Goal: Task Accomplishment & Management: Manage account settings

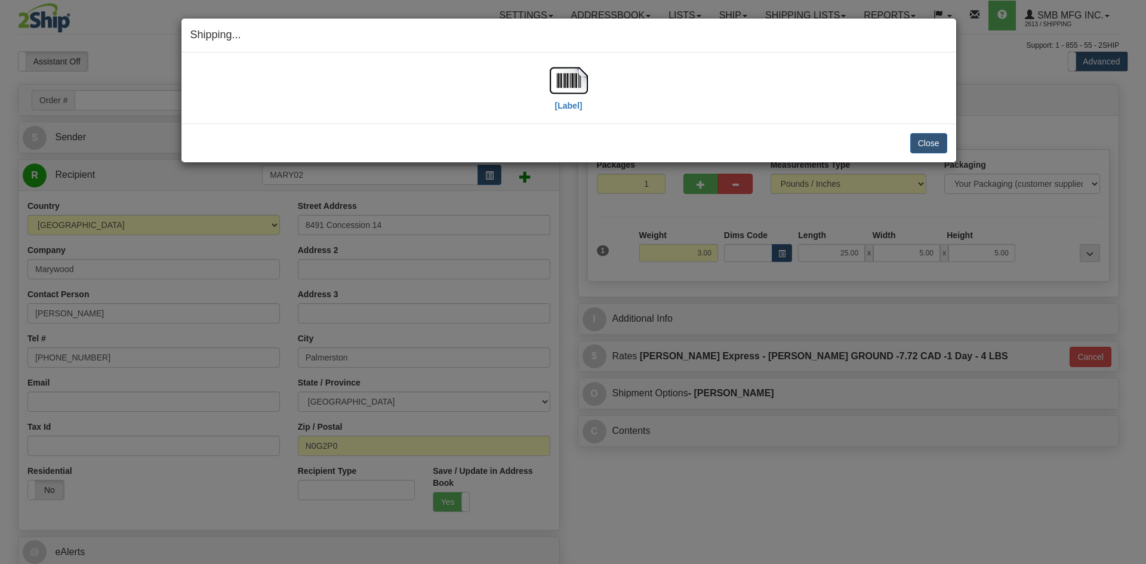
select select "ON"
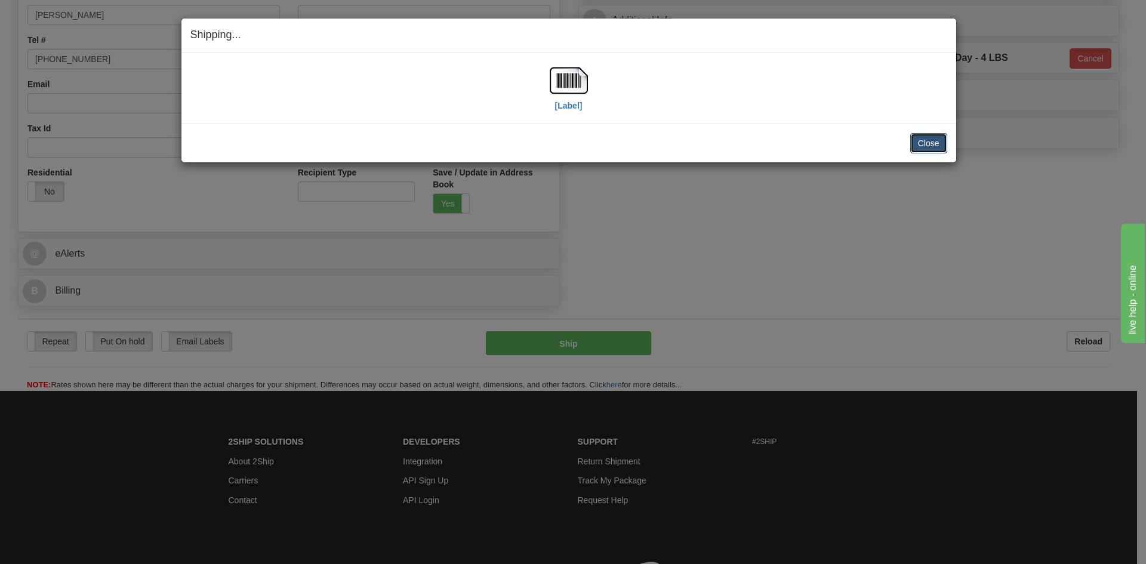
click at [930, 141] on button "Close" at bounding box center [928, 143] width 37 height 20
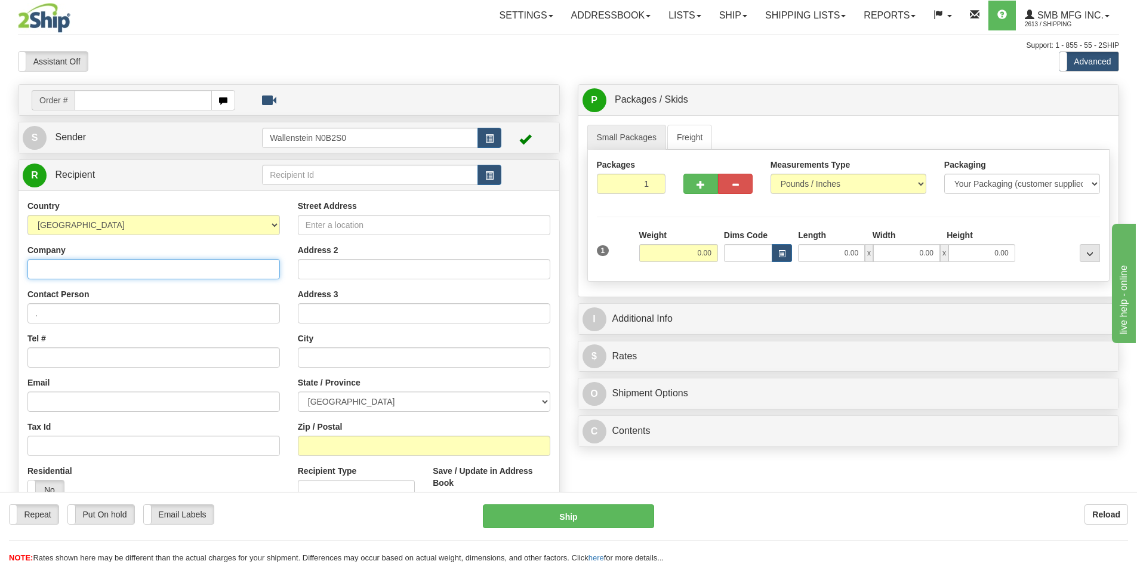
click at [98, 271] on input "Company" at bounding box center [153, 269] width 252 height 20
click button "Delete" at bounding box center [0, 0] width 0 height 0
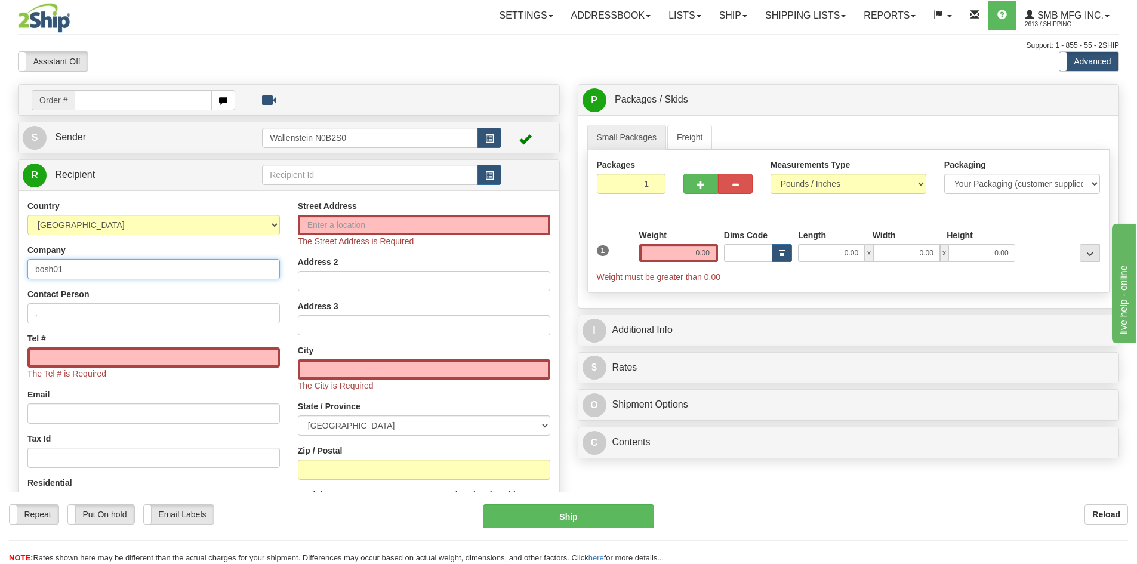
click at [98, 274] on input "bosh01" at bounding box center [153, 269] width 252 height 20
type input "b"
click at [276, 175] on input "text" at bounding box center [370, 175] width 216 height 20
click at [399, 189] on div "BOSH01" at bounding box center [367, 193] width 205 height 13
type input "BOSH01"
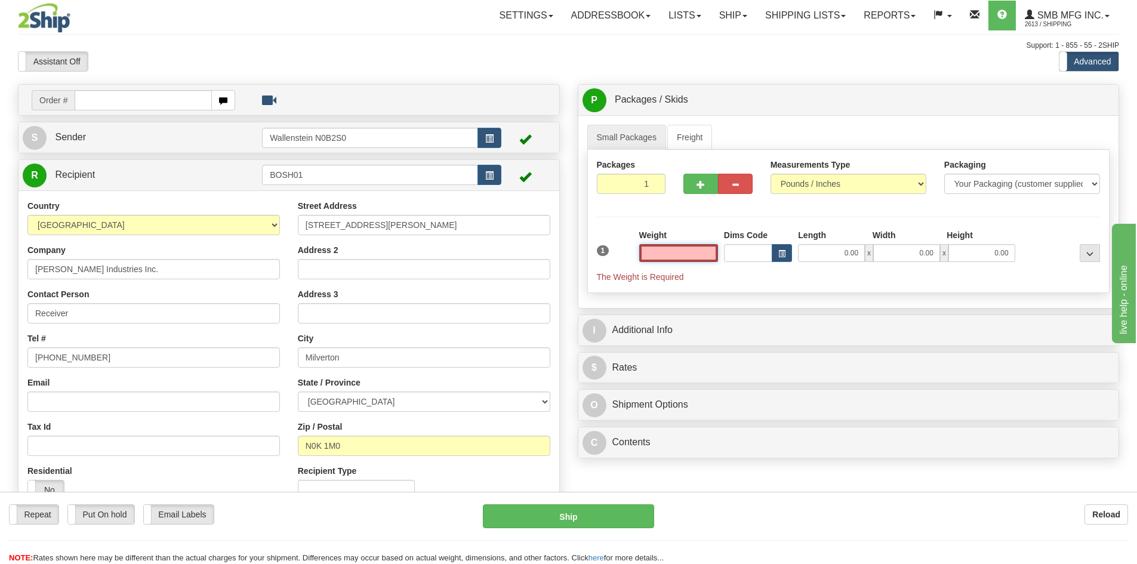
type input "0.00"
click at [807, 249] on input "0.00" at bounding box center [831, 253] width 67 height 18
type input "13.00"
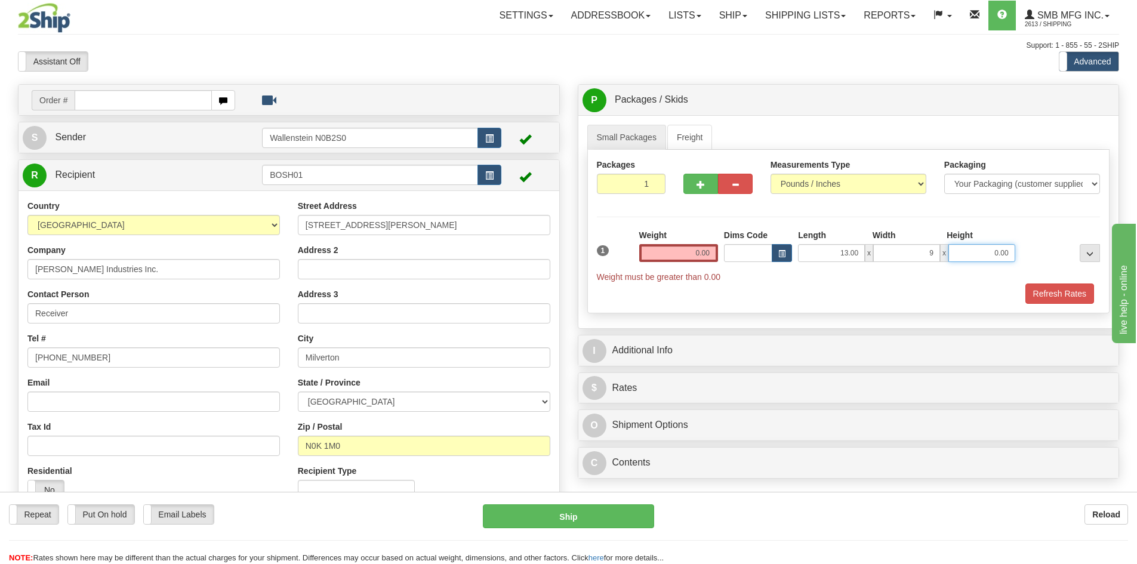
type input "9.00"
type input "10.00"
click at [694, 253] on input "0.00" at bounding box center [678, 253] width 79 height 18
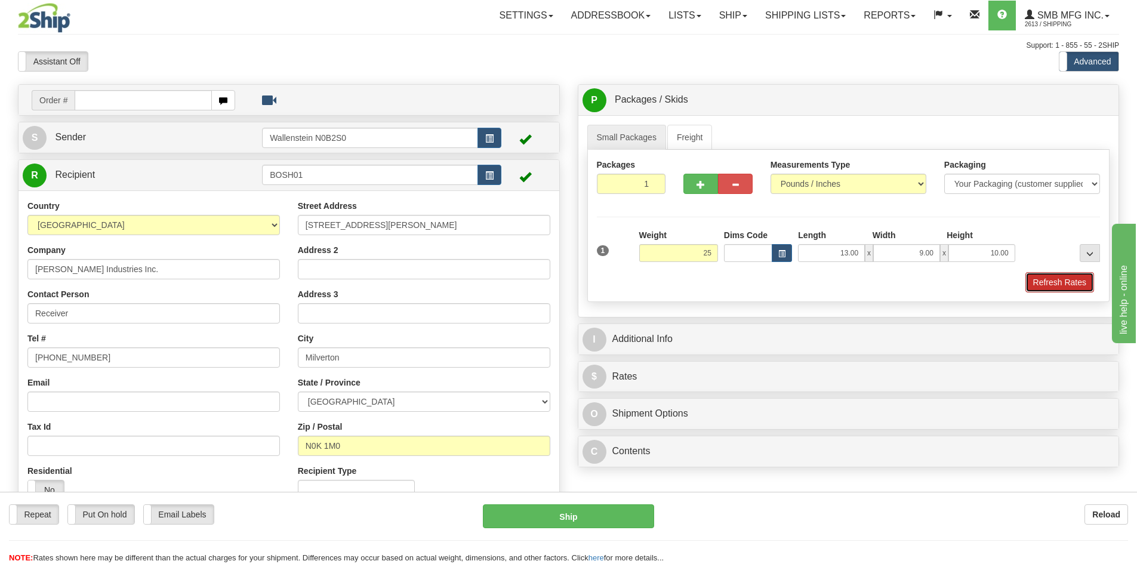
type input "25.00"
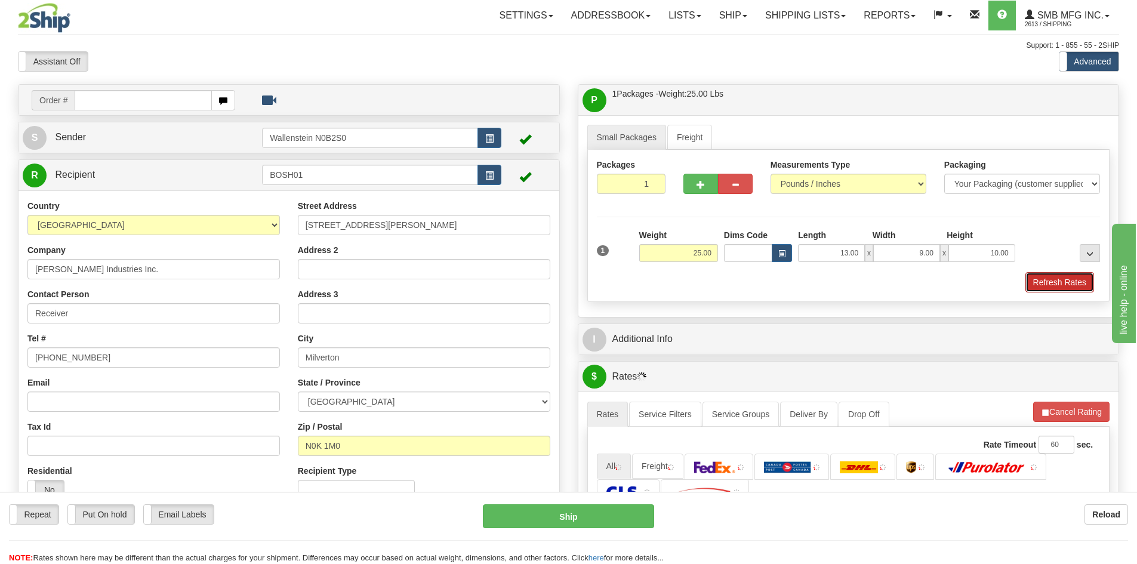
click at [1062, 285] on button "Refresh Rates" at bounding box center [1059, 282] width 69 height 20
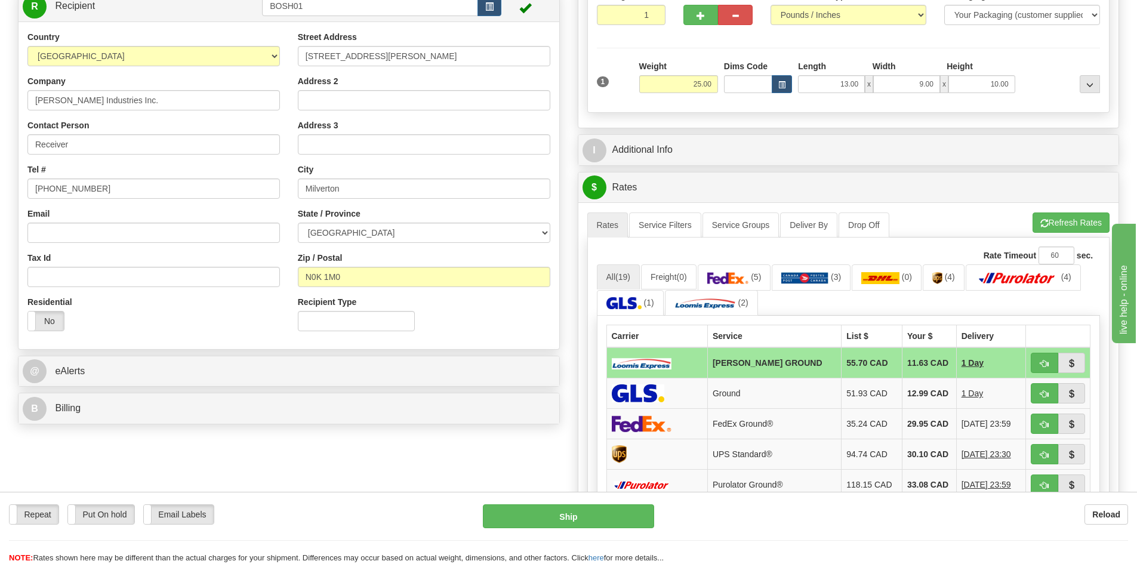
scroll to position [179, 0]
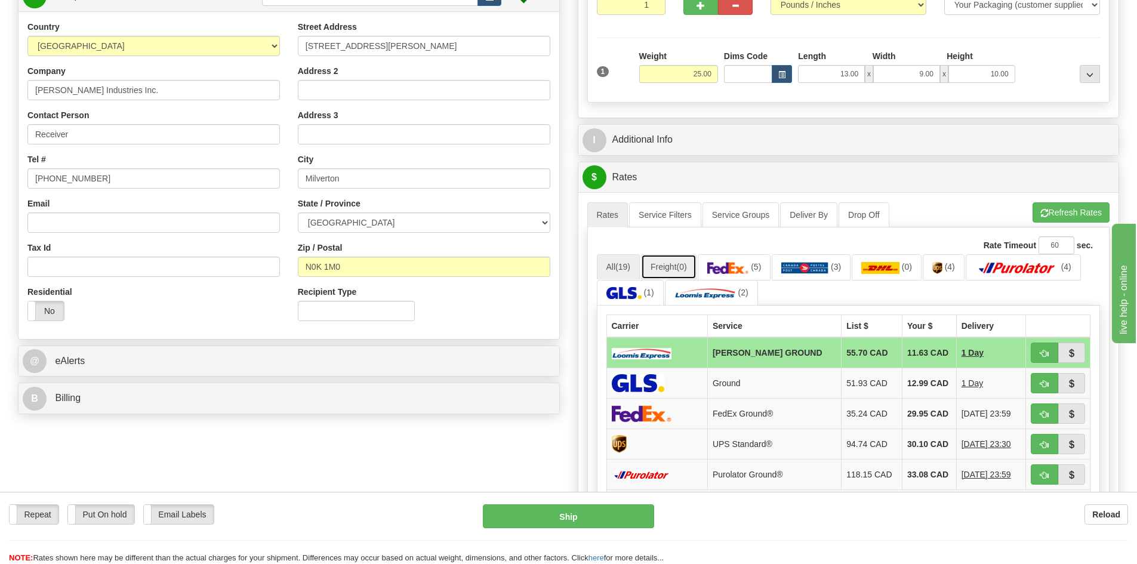
click at [666, 267] on link "Freight (0)" at bounding box center [668, 266] width 55 height 25
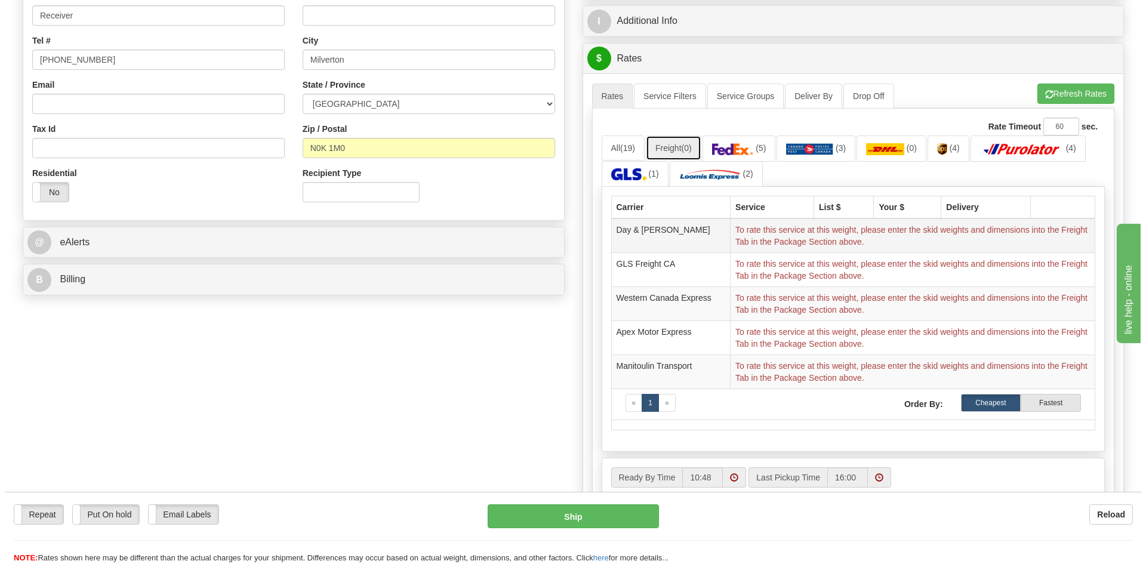
scroll to position [298, 0]
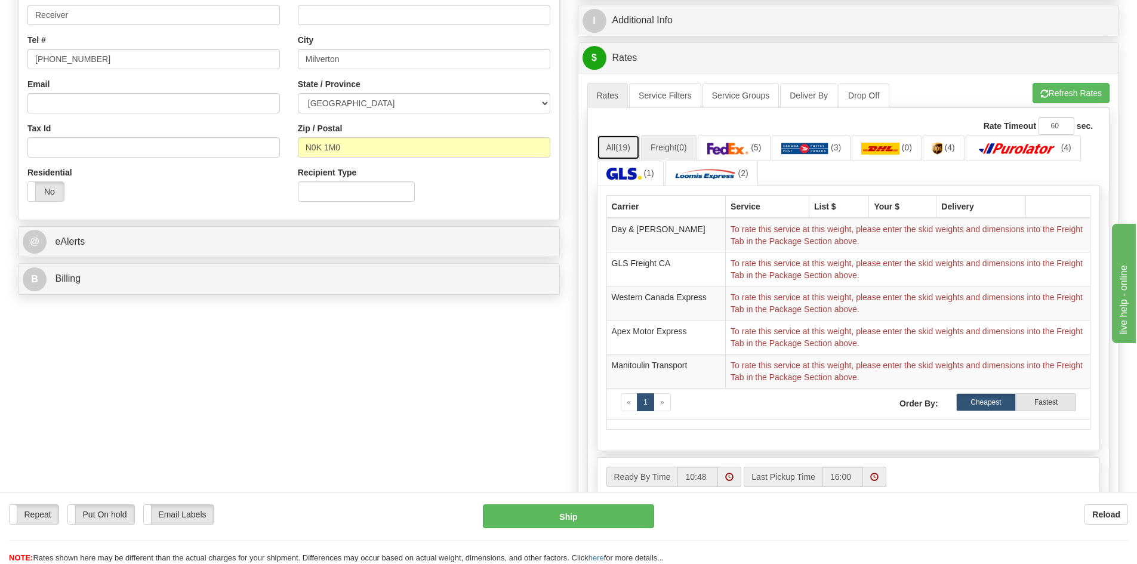
click at [618, 147] on span "(19)" at bounding box center [622, 148] width 15 height 10
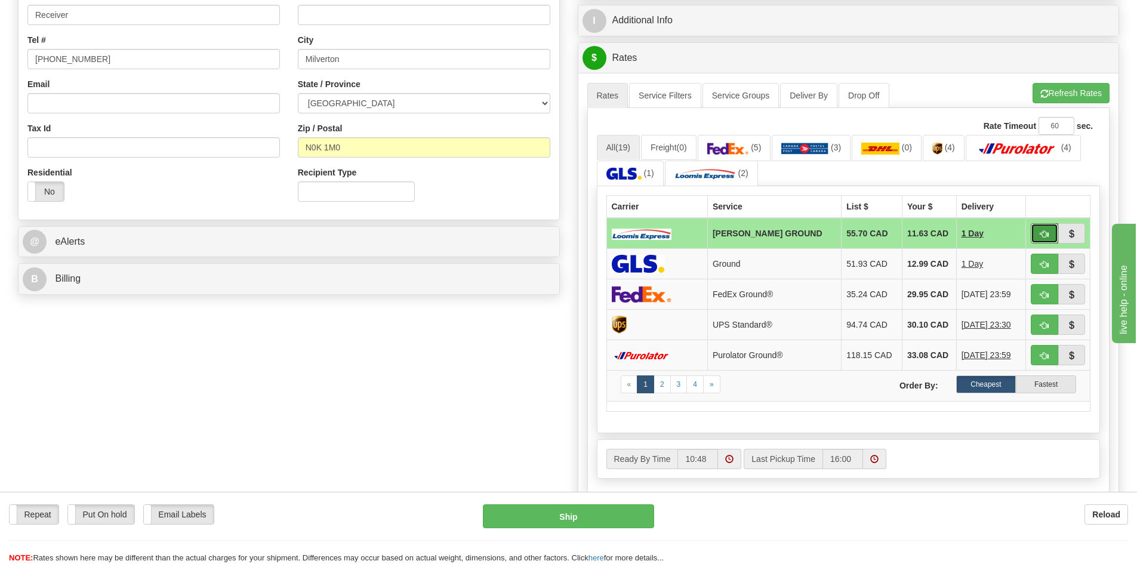
click at [1040, 237] on span "button" at bounding box center [1044, 234] width 8 height 8
type input "DD"
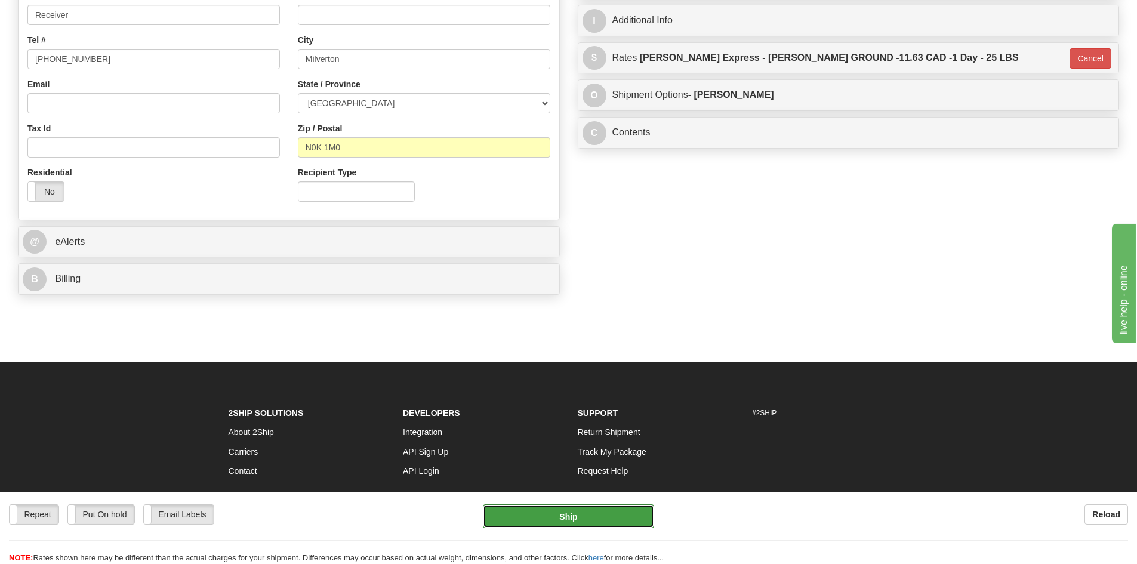
click at [523, 510] on button "Ship" at bounding box center [568, 516] width 171 height 24
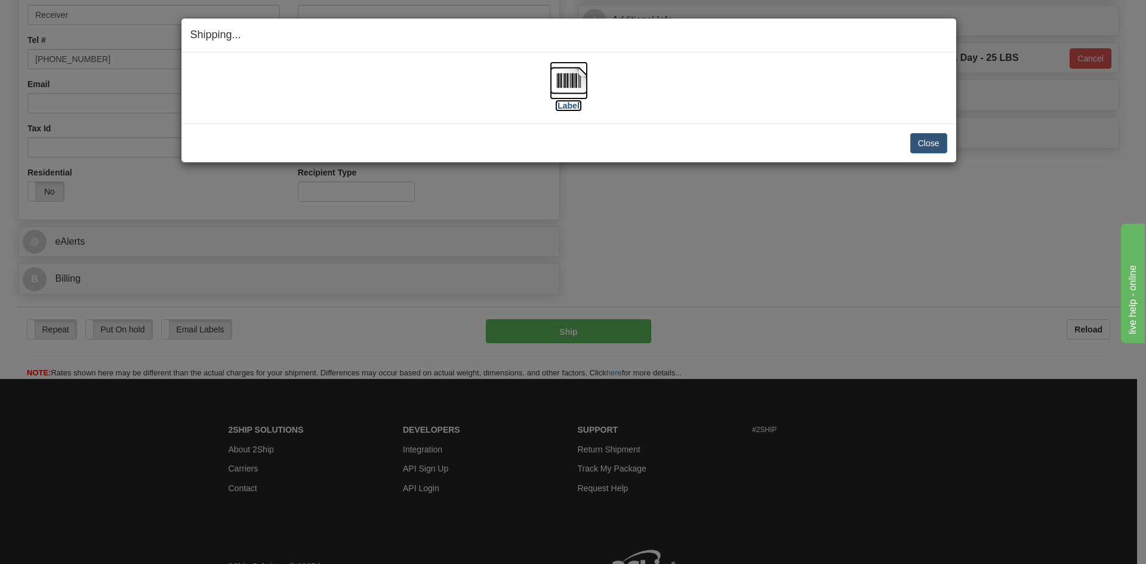
click at [576, 89] on img at bounding box center [568, 80] width 38 height 38
click at [942, 144] on button "Close" at bounding box center [928, 143] width 37 height 20
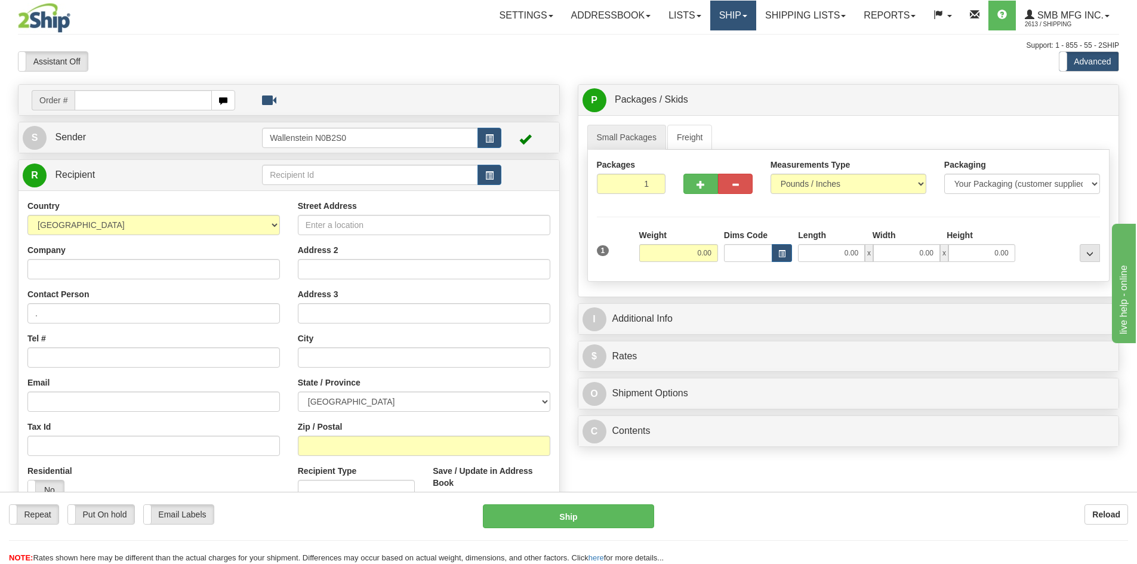
click at [730, 26] on link "Ship" at bounding box center [733, 16] width 46 height 30
click at [683, 48] on link "Ship Screen" at bounding box center [701, 42] width 108 height 16
click at [490, 170] on button "button" at bounding box center [489, 175] width 24 height 20
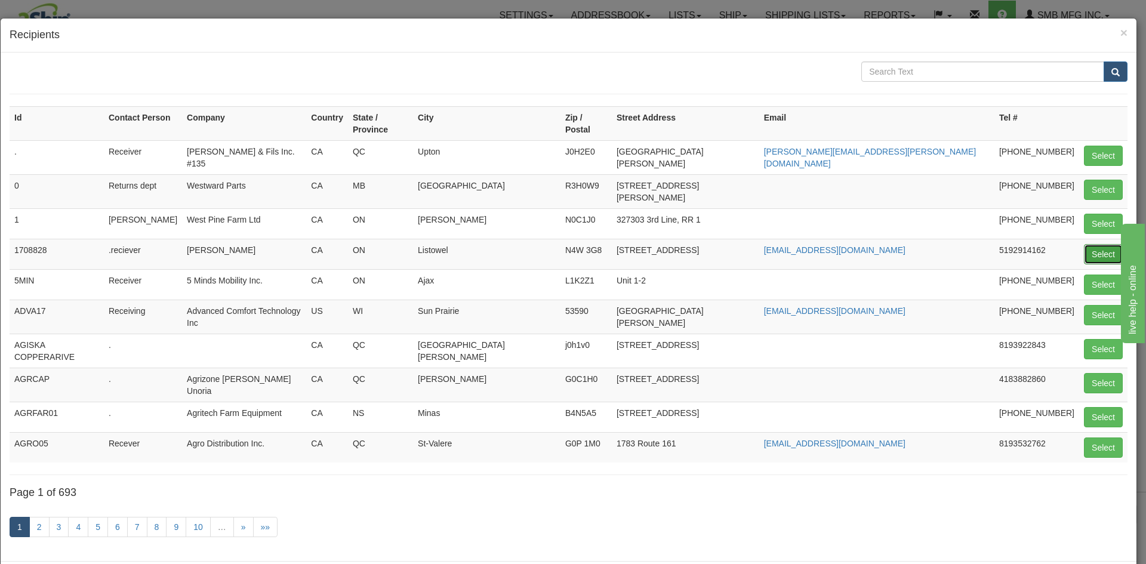
click at [1090, 244] on button "Select" at bounding box center [1102, 254] width 39 height 20
type input "1708828"
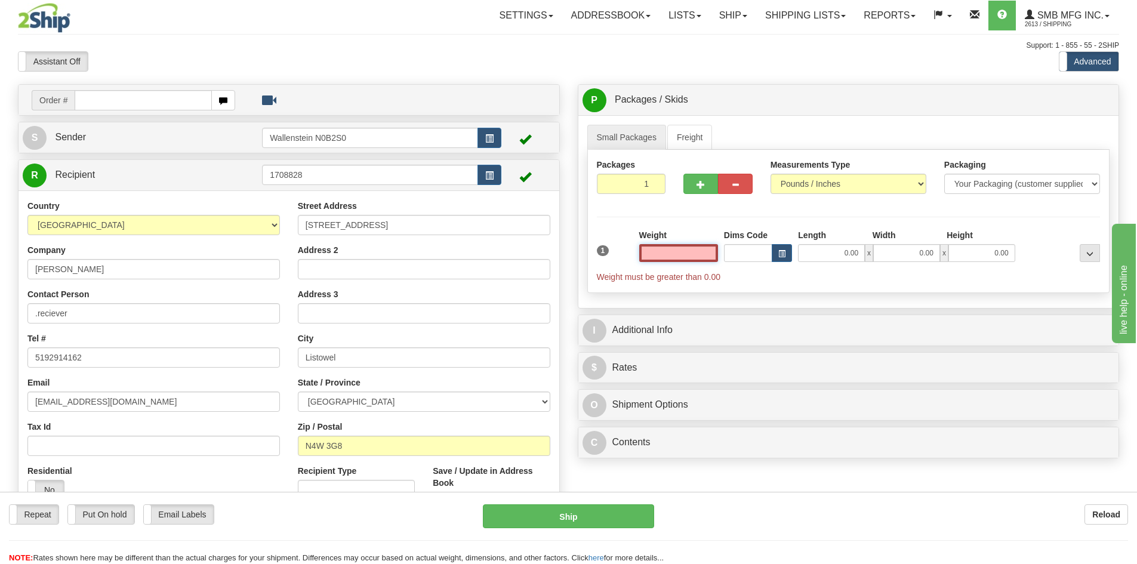
click at [665, 254] on input "text" at bounding box center [678, 253] width 79 height 18
type input "0.00"
click at [702, 147] on link "Freight" at bounding box center [689, 137] width 45 height 25
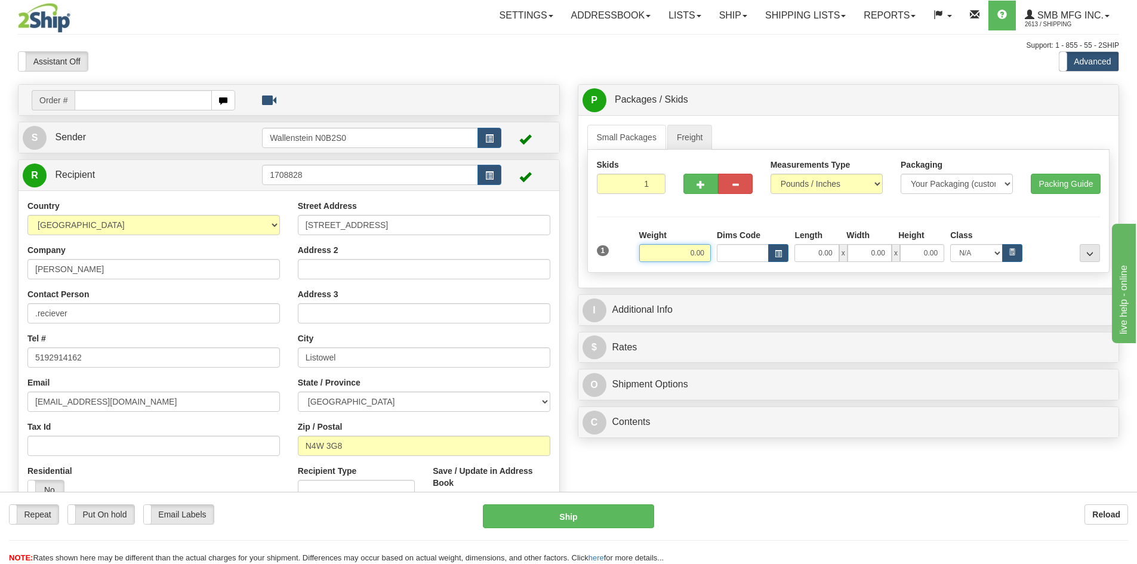
click at [659, 246] on input "0.00" at bounding box center [675, 253] width 72 height 18
type input "300.00"
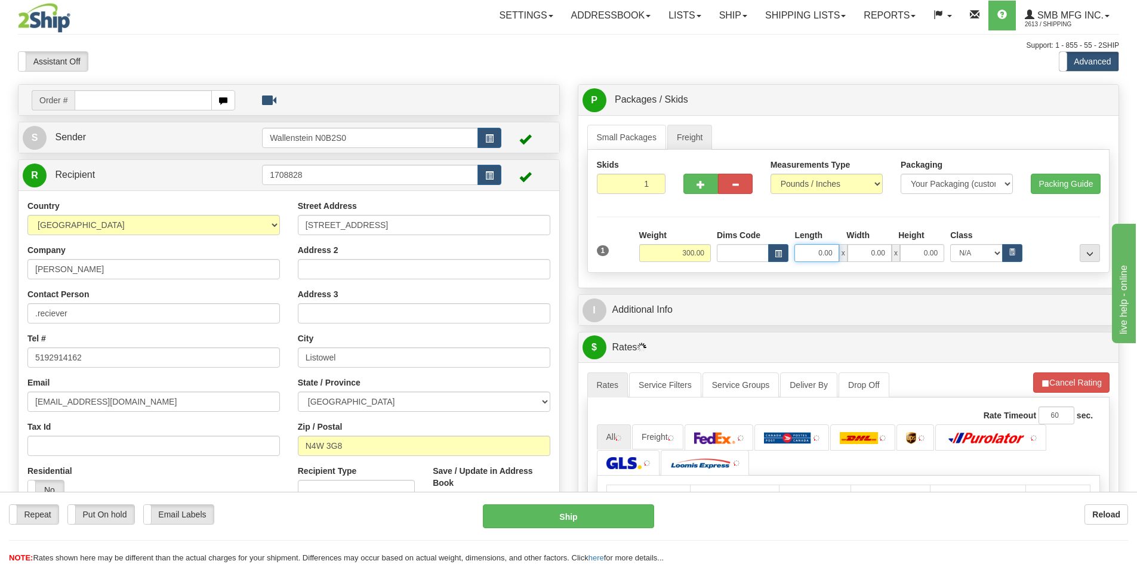
click at [815, 255] on input "0.00" at bounding box center [816, 253] width 44 height 18
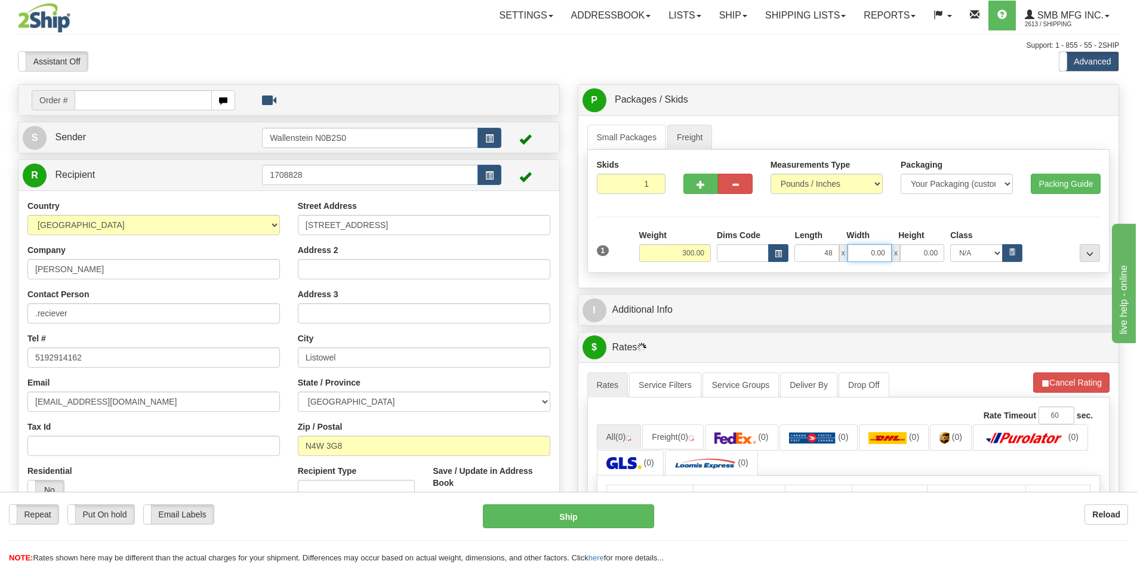
type input "48.00"
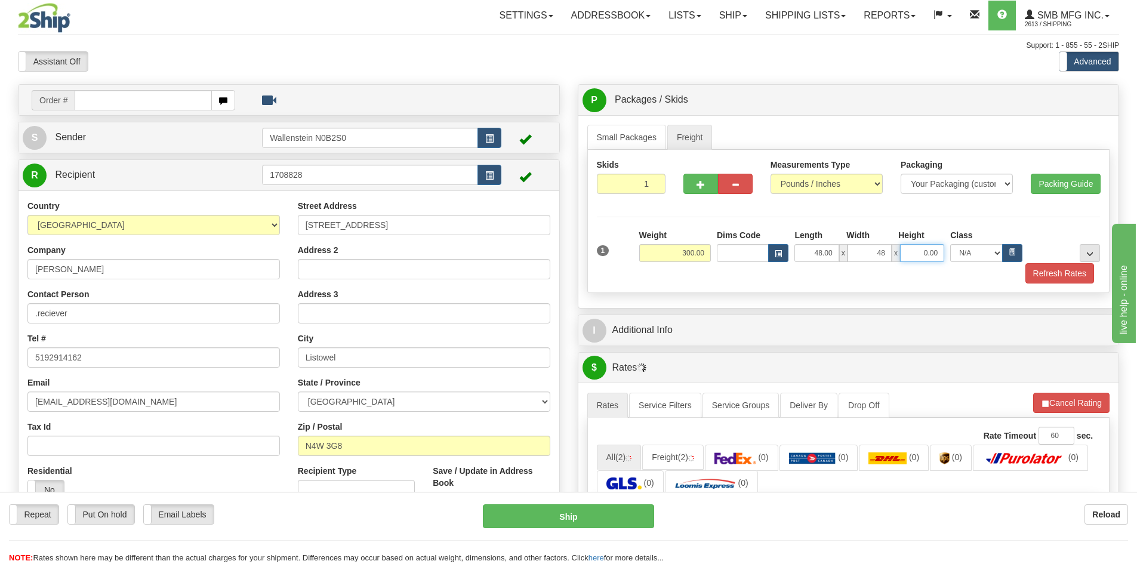
type input "48.00"
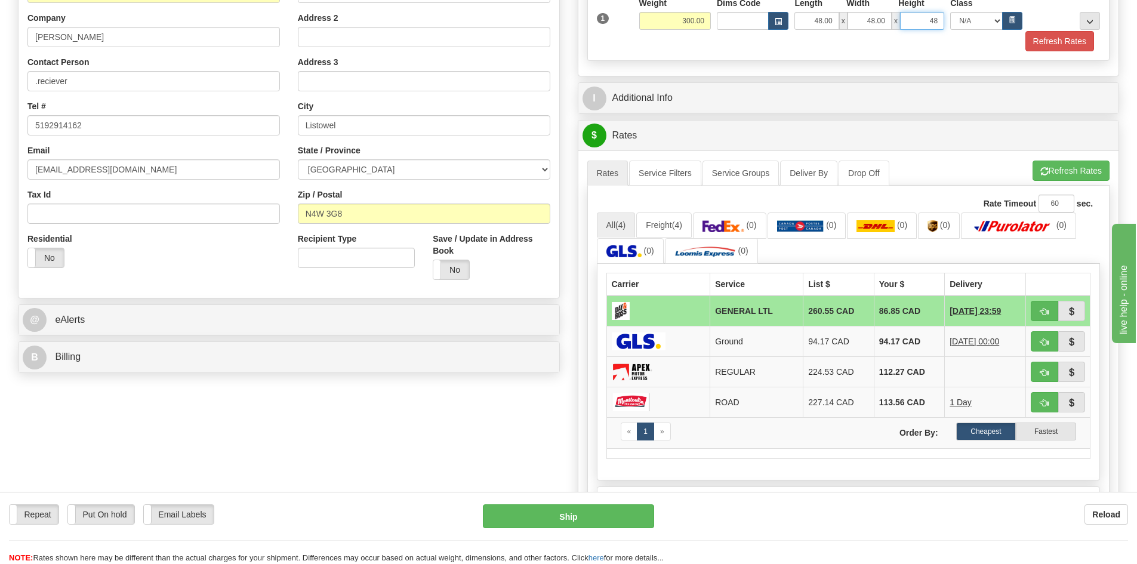
scroll to position [239, 0]
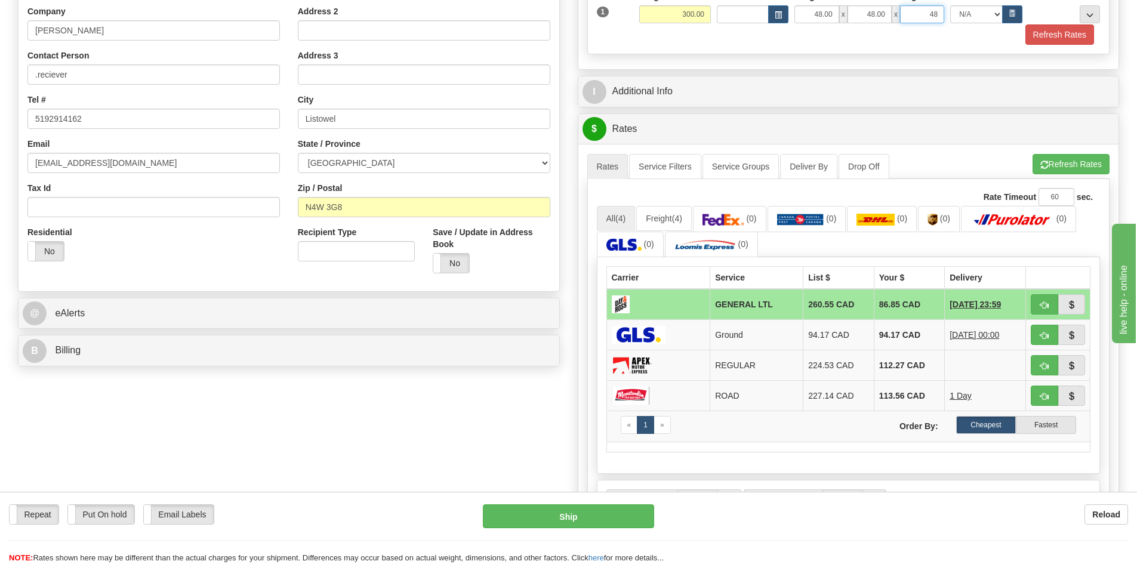
type input "48.00"
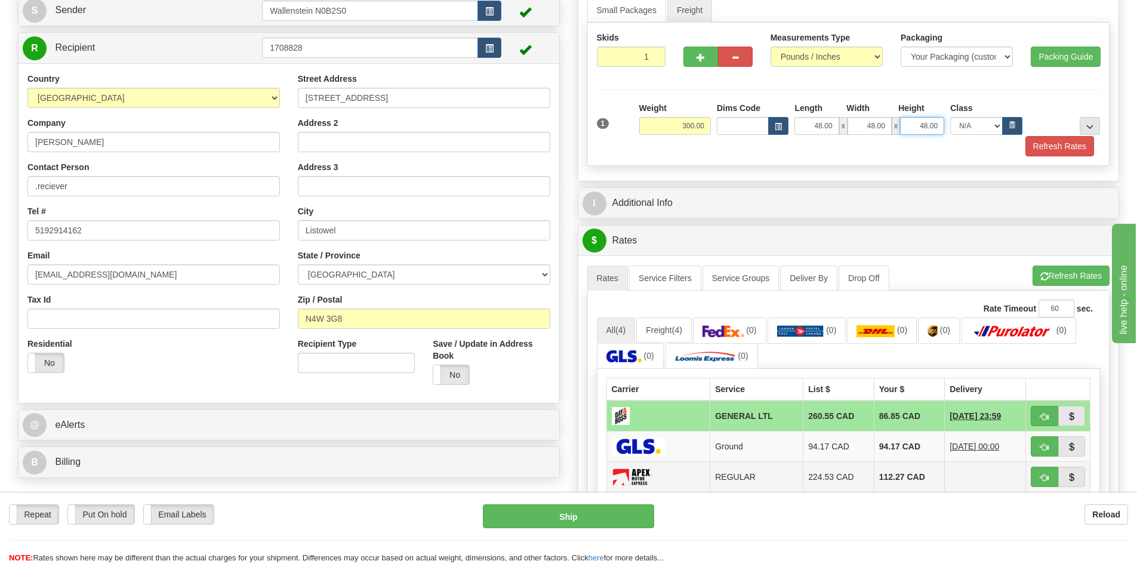
scroll to position [0, 0]
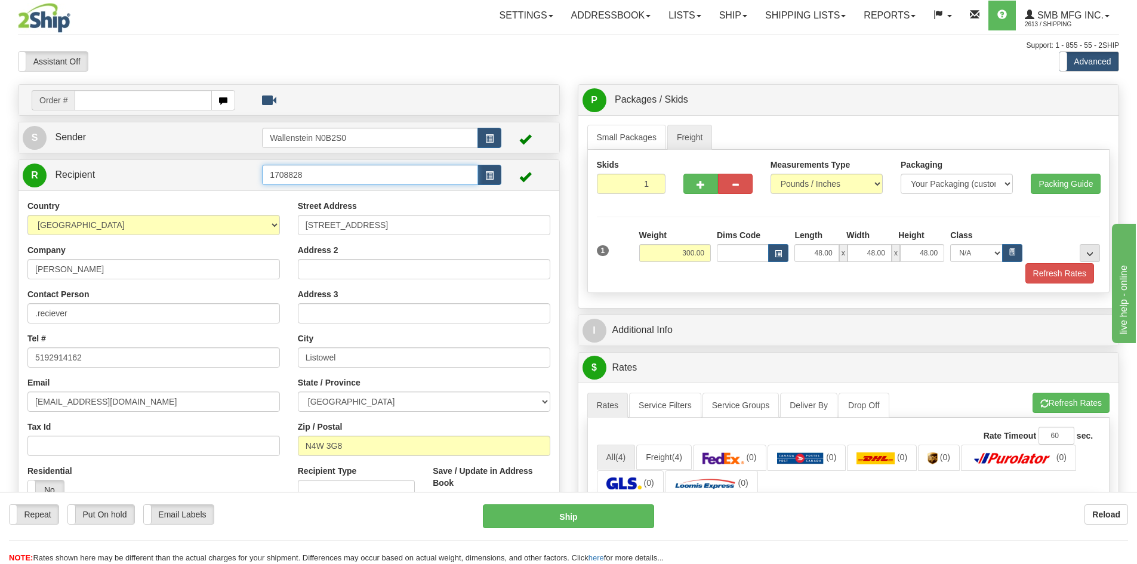
drag, startPoint x: 425, startPoint y: 175, endPoint x: 242, endPoint y: 178, distance: 183.8
click at [242, 178] on tr "R Recipient 1708828" at bounding box center [289, 175] width 532 height 24
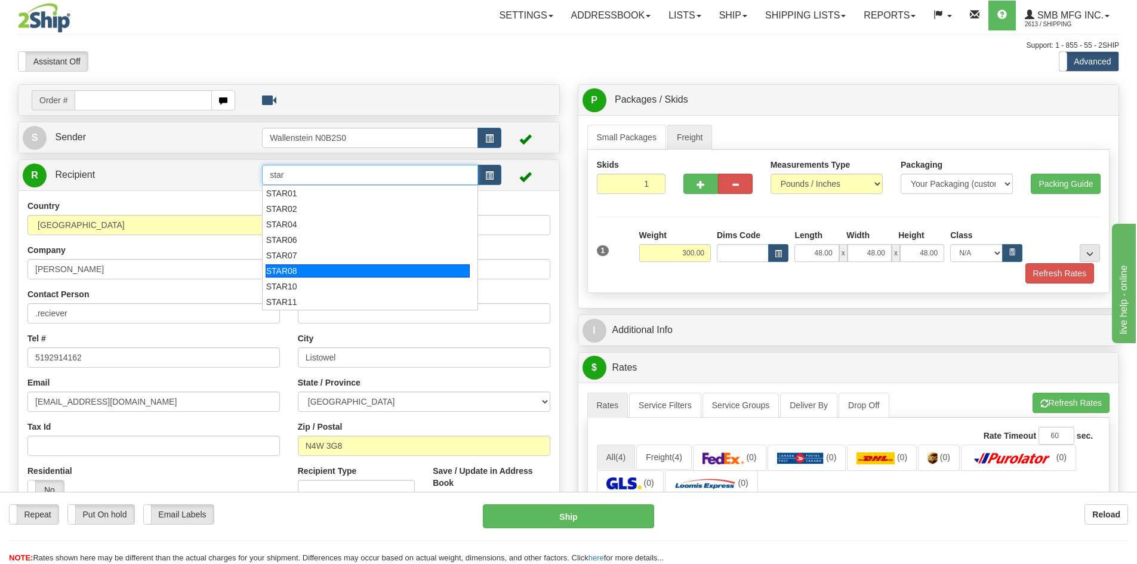
click at [307, 265] on div "STAR08" at bounding box center [367, 270] width 205 height 13
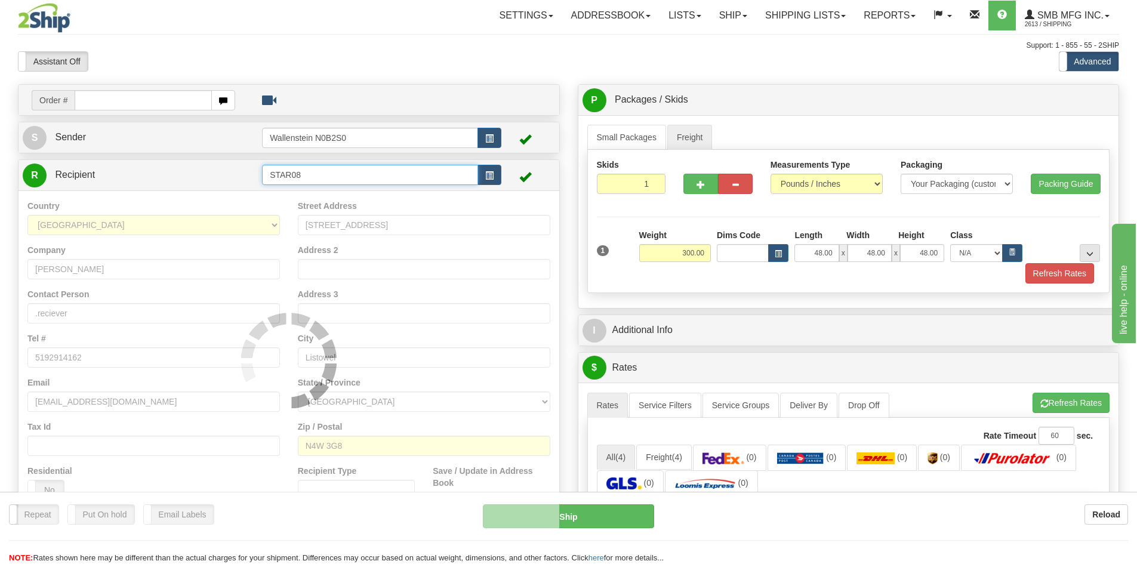
type input "STAR08"
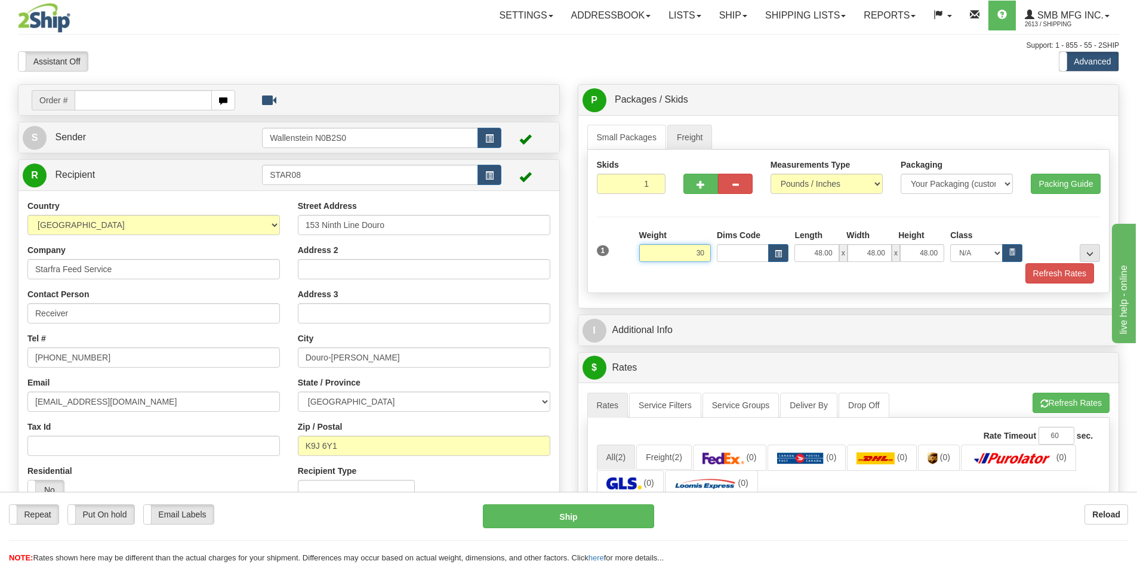
type input "3"
type input "475.00"
click at [808, 255] on input "48.00" at bounding box center [816, 253] width 44 height 18
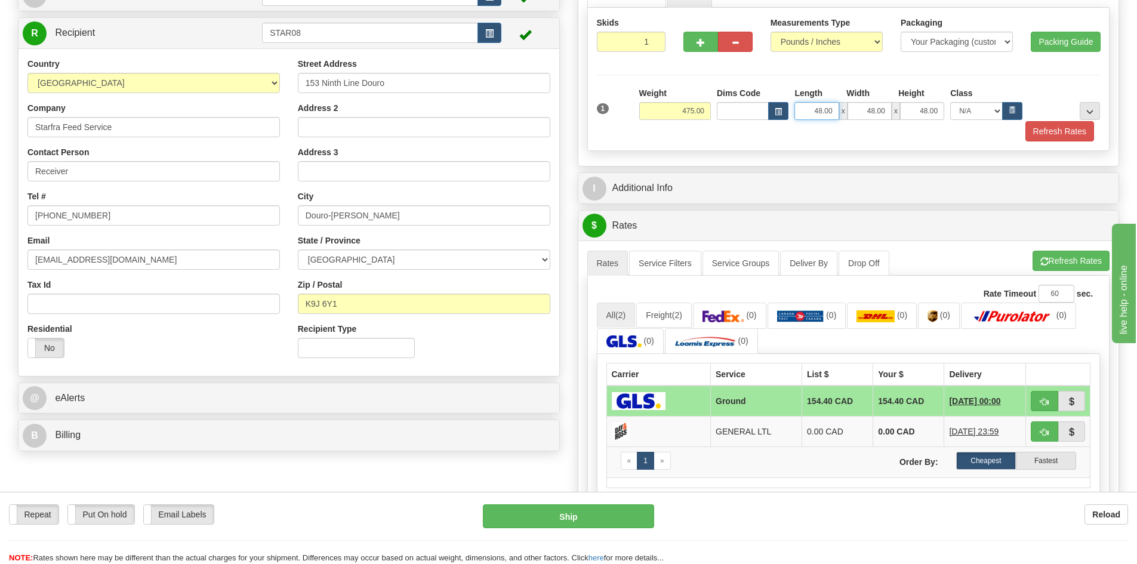
scroll to position [60, 0]
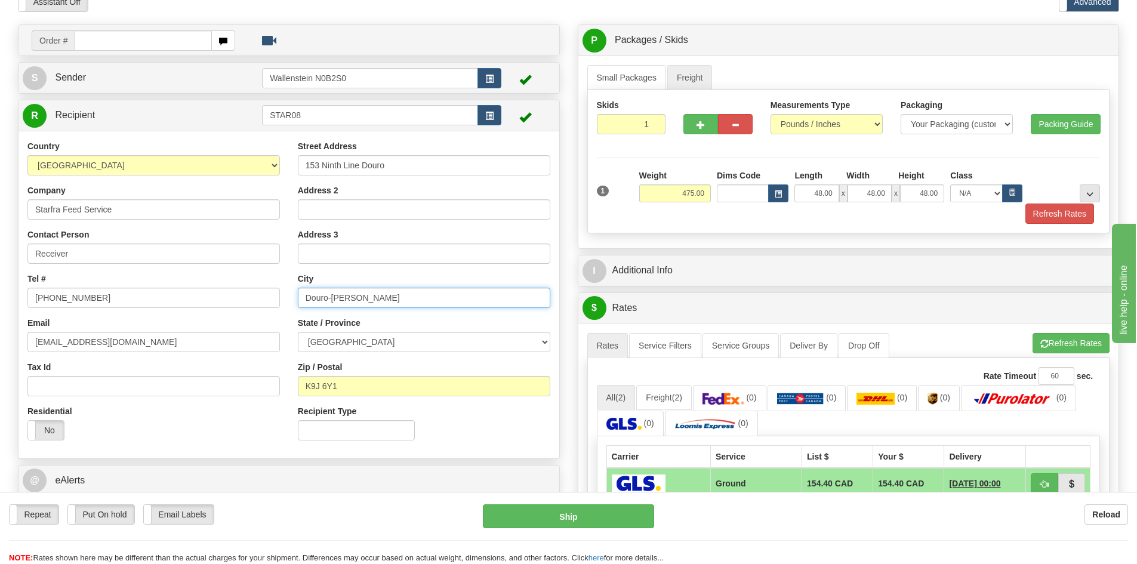
click at [444, 292] on input "Douro-[PERSON_NAME]" at bounding box center [424, 298] width 252 height 20
type input "Douro"
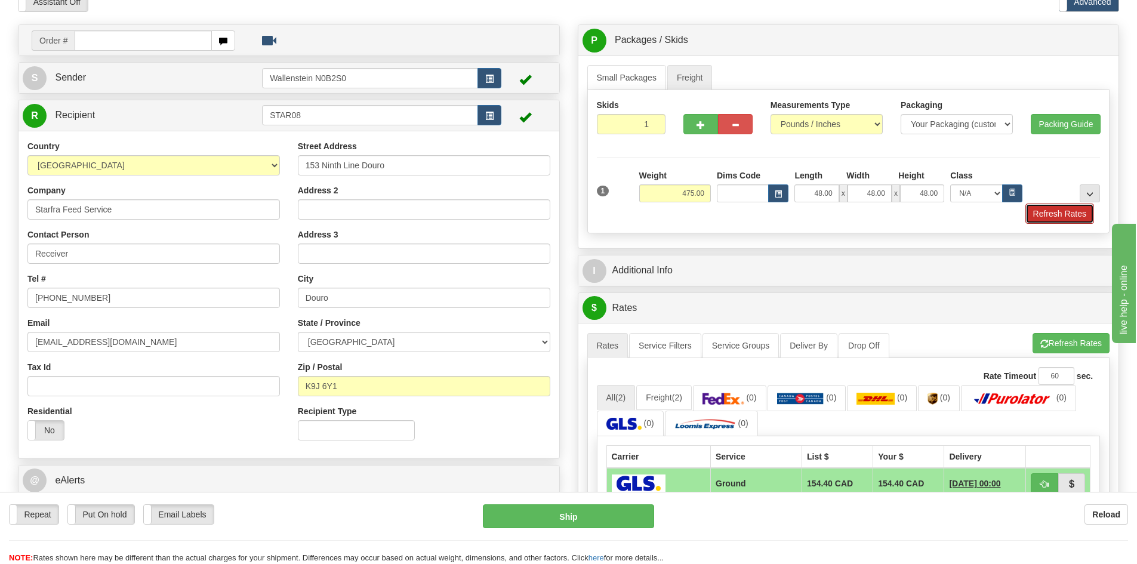
click at [1051, 215] on button "Refresh Rates" at bounding box center [1059, 213] width 69 height 20
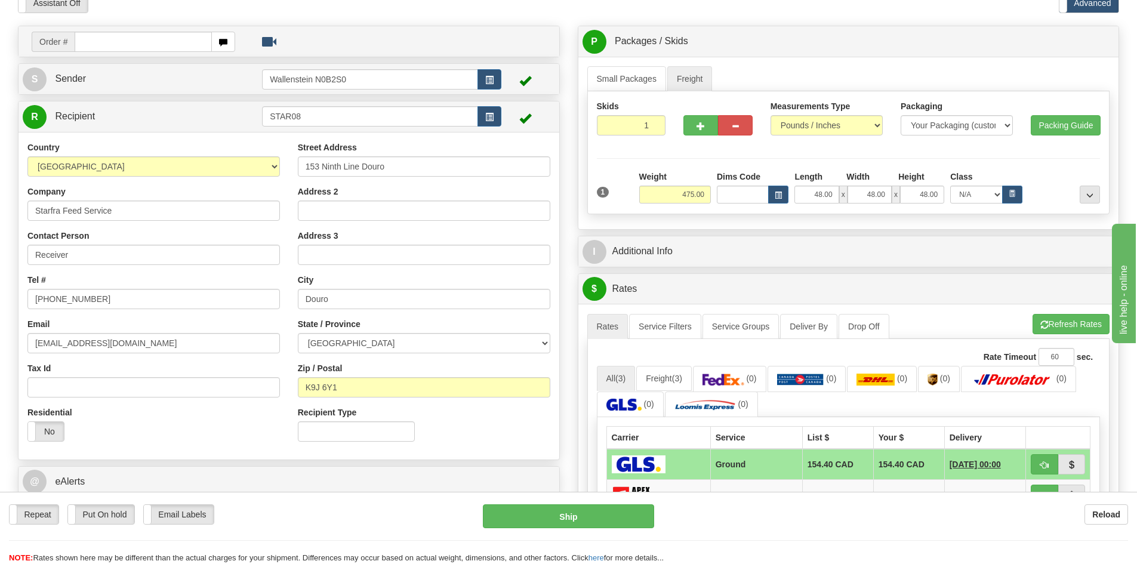
scroll to position [0, 0]
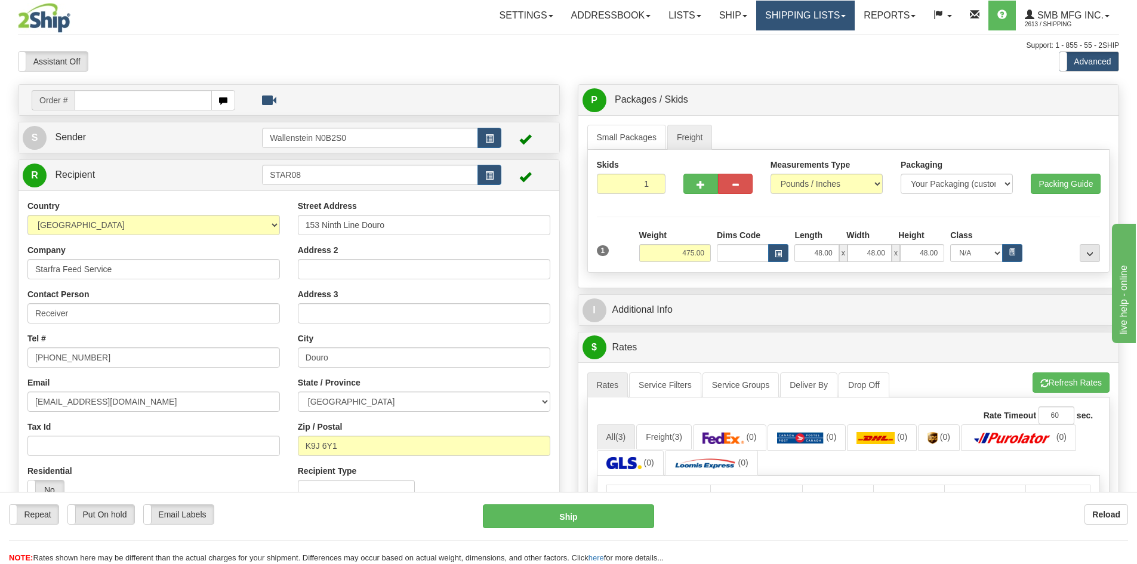
click at [781, 24] on link "Shipping lists" at bounding box center [805, 16] width 98 height 30
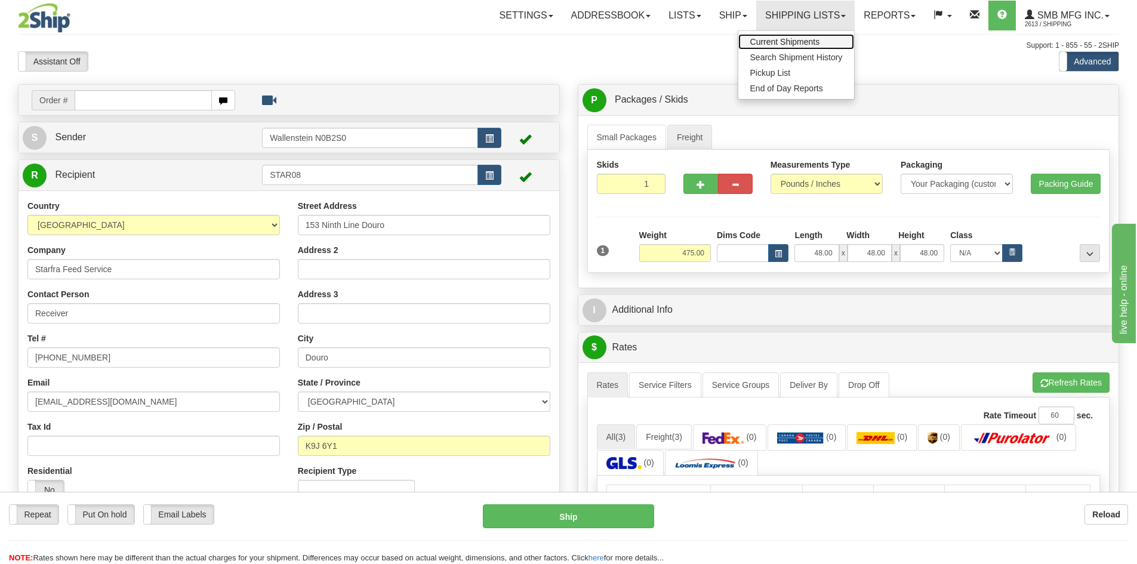
click at [772, 42] on span "Current Shipments" at bounding box center [785, 42] width 70 height 10
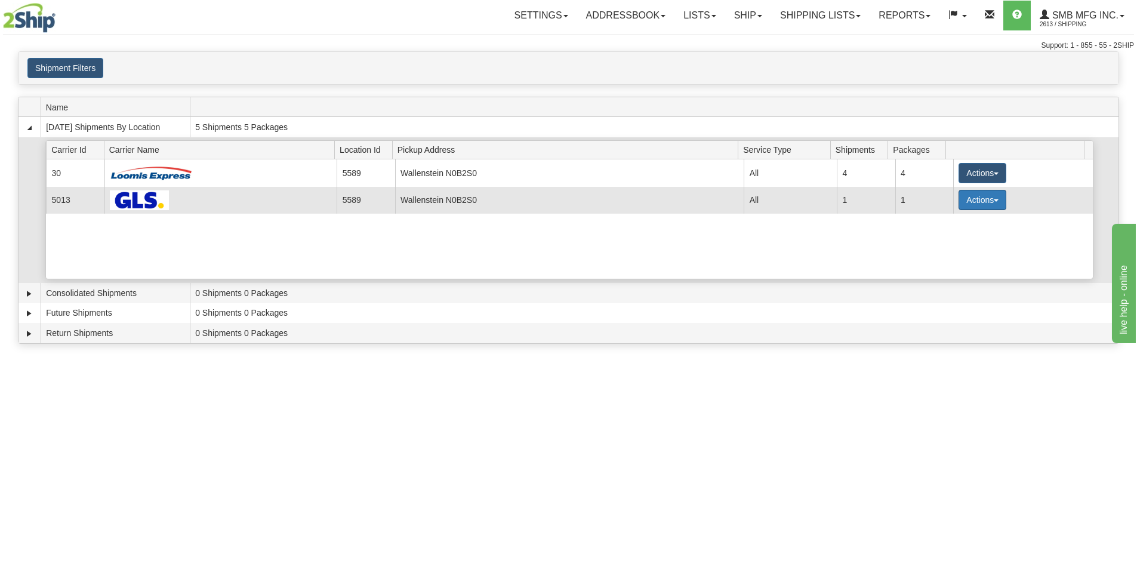
click at [983, 203] on button "Actions" at bounding box center [982, 200] width 48 height 20
click at [962, 220] on link "Details" at bounding box center [957, 223] width 95 height 16
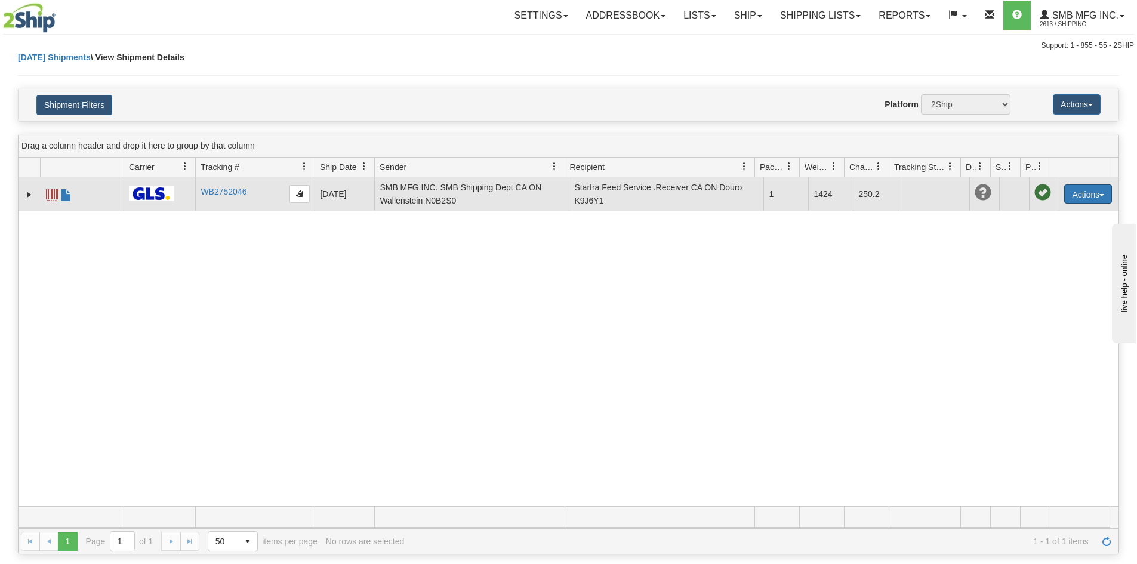
click at [1067, 189] on button "Actions" at bounding box center [1088, 193] width 48 height 19
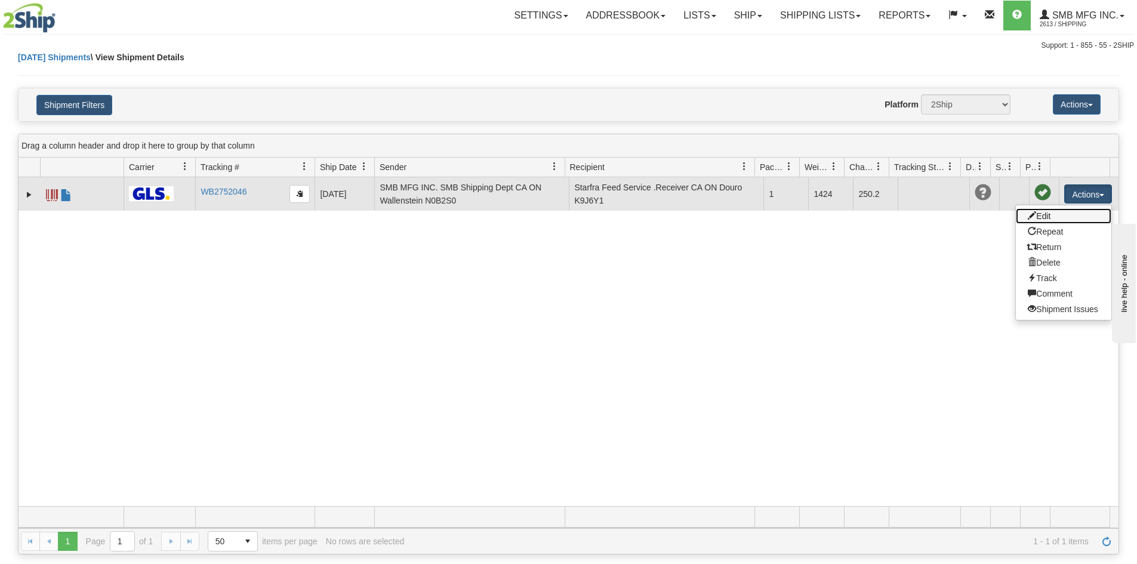
click at [1042, 219] on link "Edit" at bounding box center [1062, 216] width 95 height 16
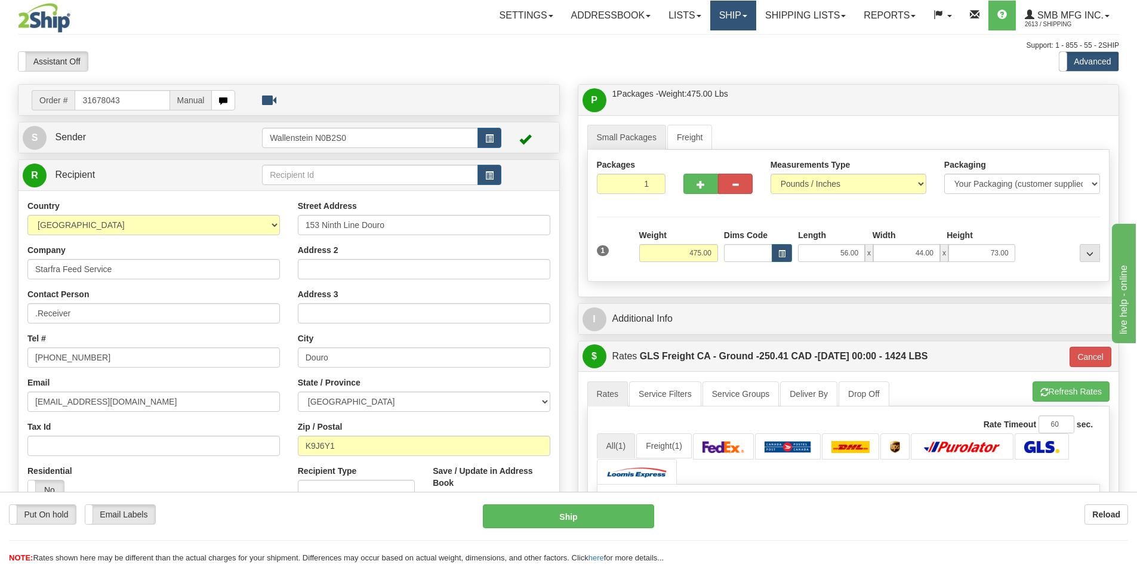
click at [725, 20] on link "Ship" at bounding box center [733, 16] width 46 height 30
click at [684, 42] on span "Ship Screen" at bounding box center [681, 42] width 45 height 10
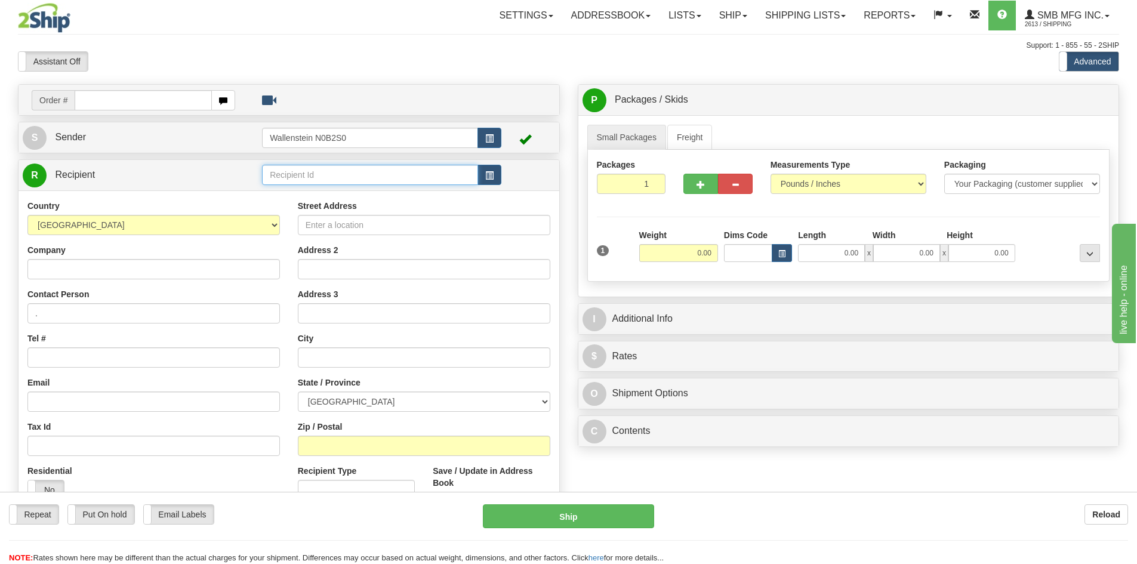
click at [367, 174] on input "text" at bounding box center [370, 175] width 216 height 20
click at [369, 191] on div "STAR08" at bounding box center [367, 193] width 205 height 13
type input "STAR08"
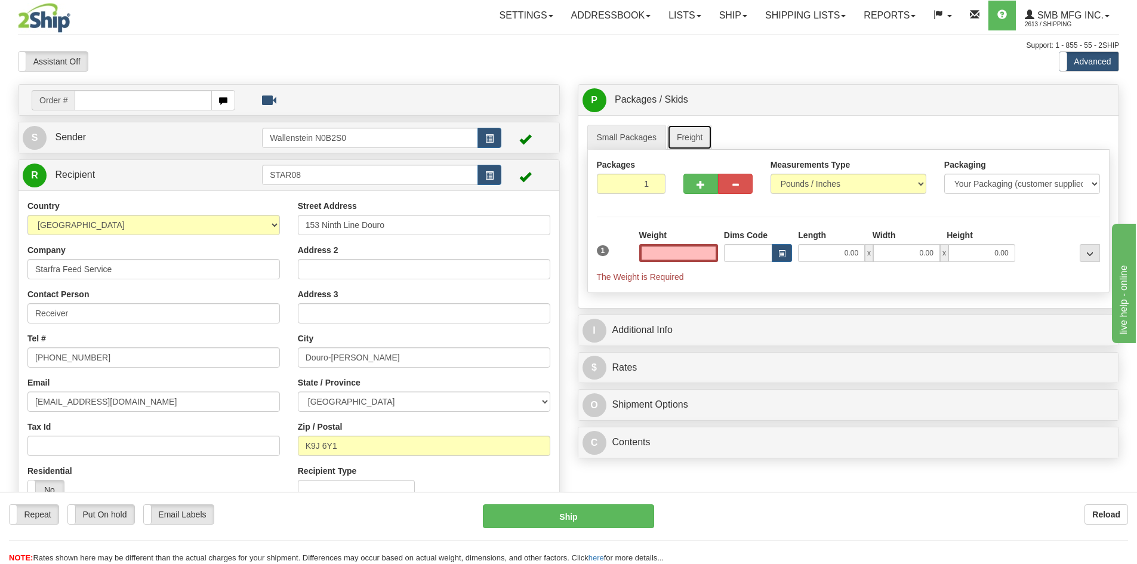
type input "0.00"
click at [697, 141] on link "Freight" at bounding box center [689, 137] width 45 height 25
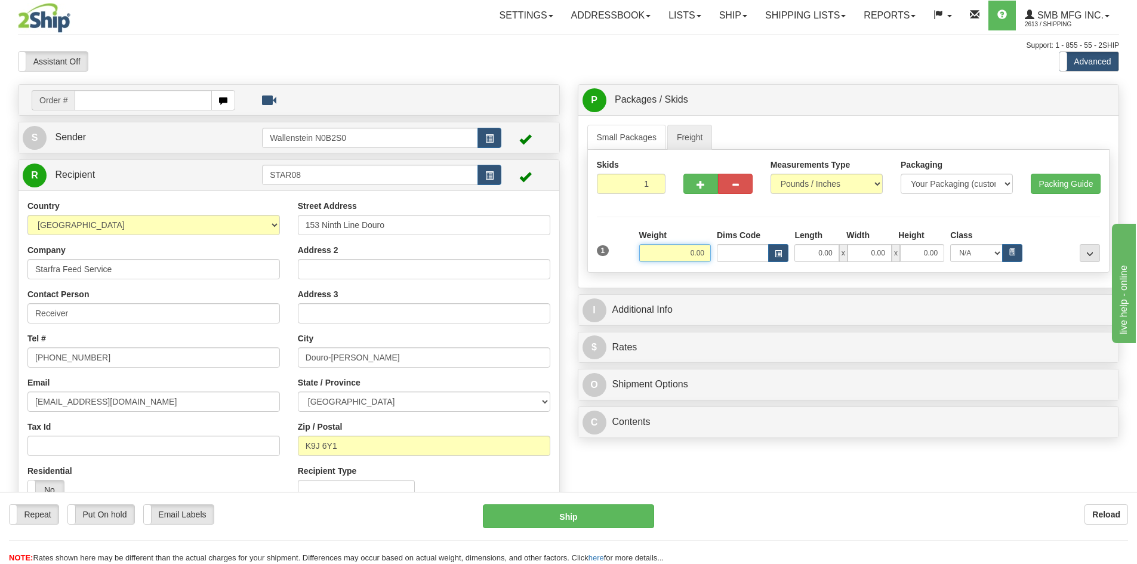
click at [659, 260] on input "0.00" at bounding box center [675, 253] width 72 height 18
type input "475.00"
click at [807, 255] on input "0.00" at bounding box center [816, 253] width 44 height 18
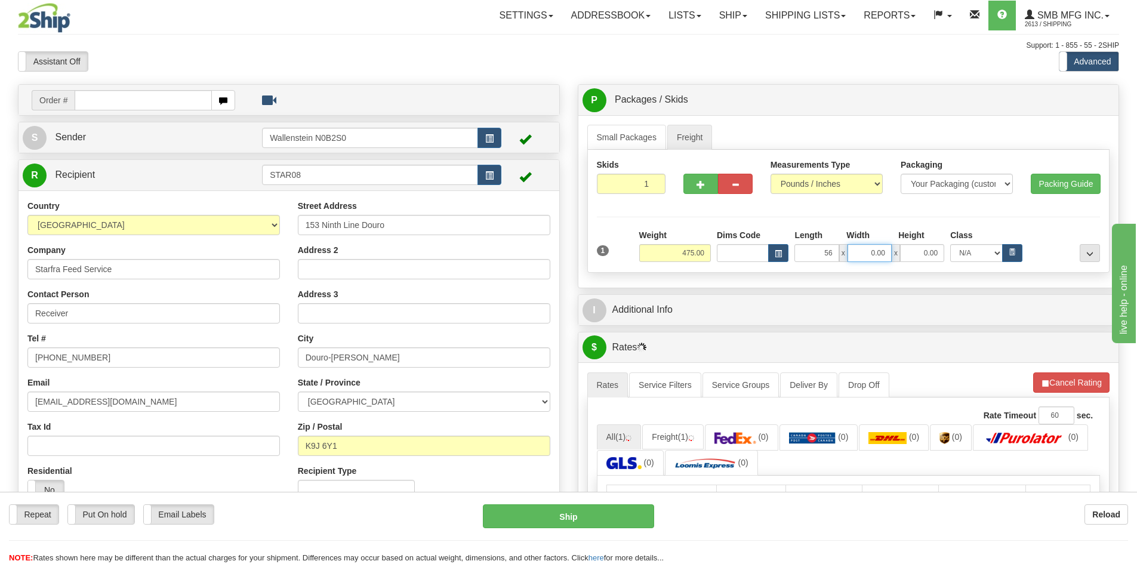
type input "56.00"
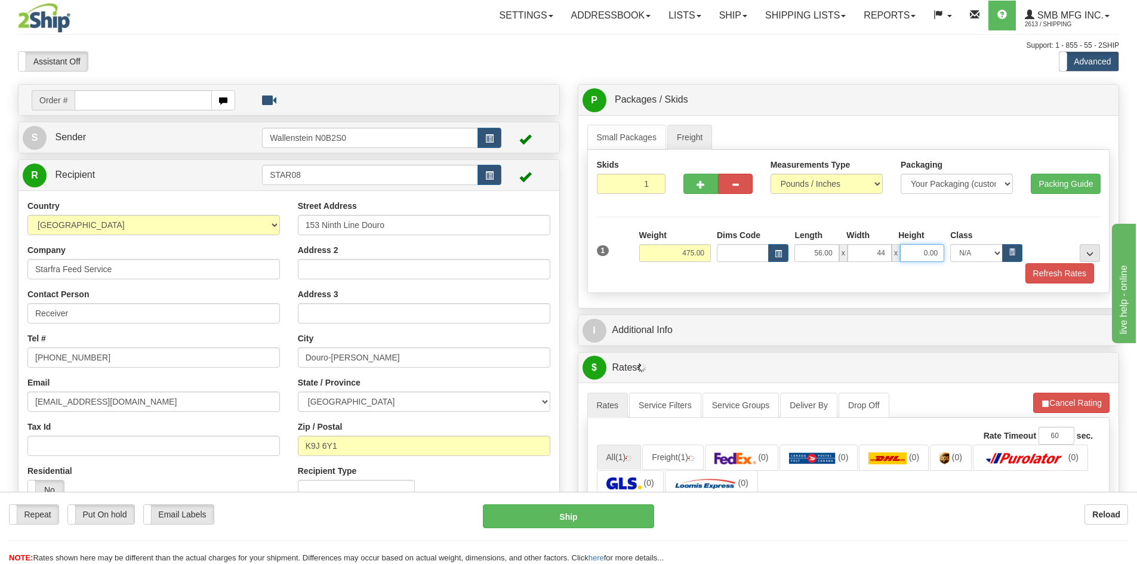
type input "44.00"
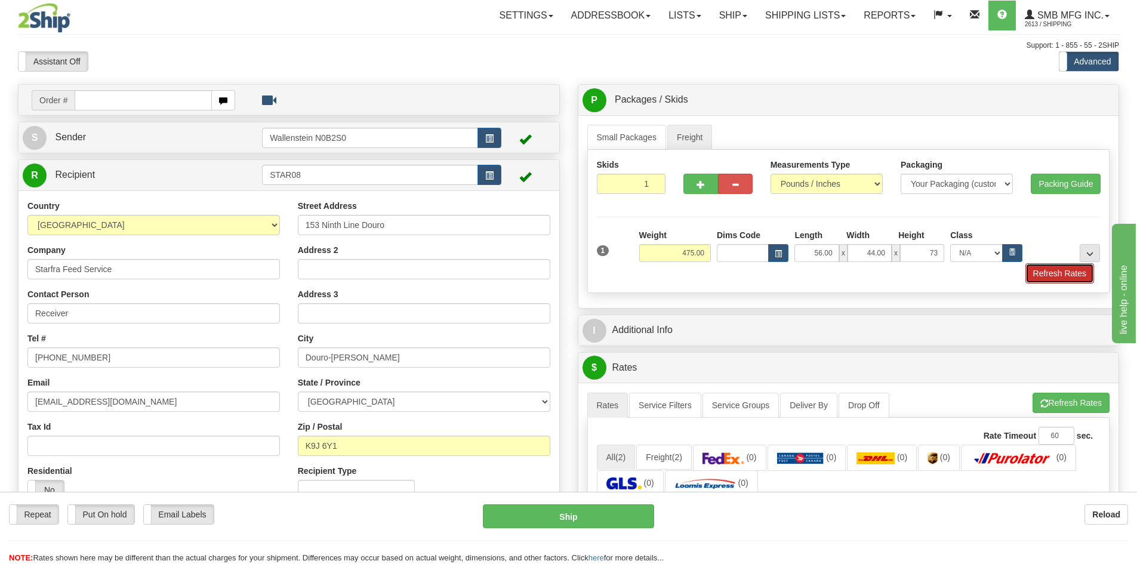
type input "73.00"
click at [1070, 275] on button "Refresh Rates" at bounding box center [1059, 273] width 69 height 20
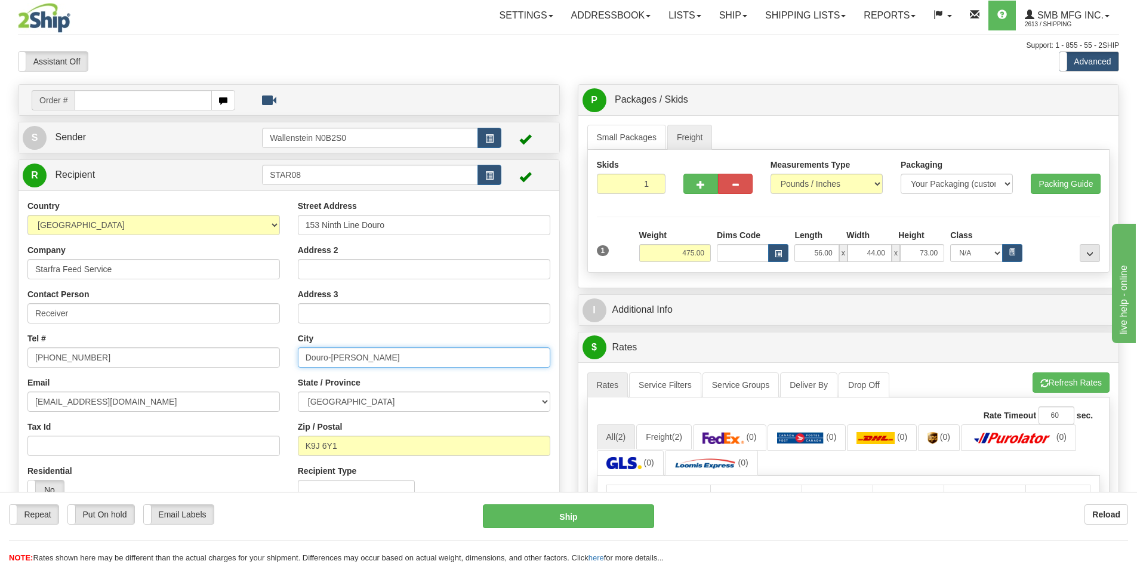
click at [404, 354] on input "Douro-[PERSON_NAME]" at bounding box center [424, 357] width 252 height 20
type input "Douro"
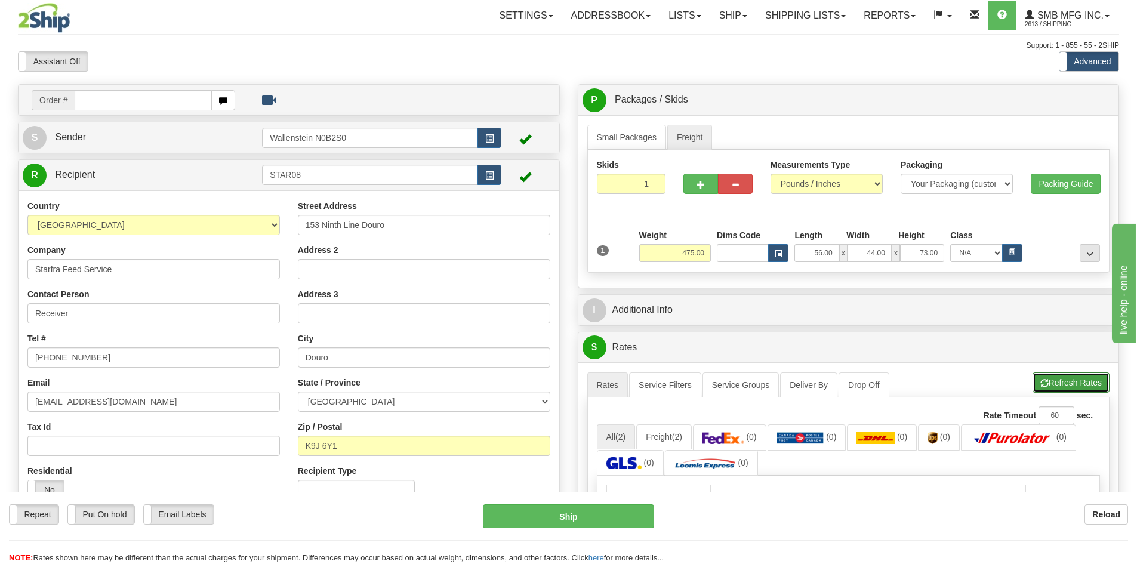
click at [1071, 382] on button "Refresh Rates" at bounding box center [1070, 382] width 77 height 20
